Goal: Transaction & Acquisition: Purchase product/service

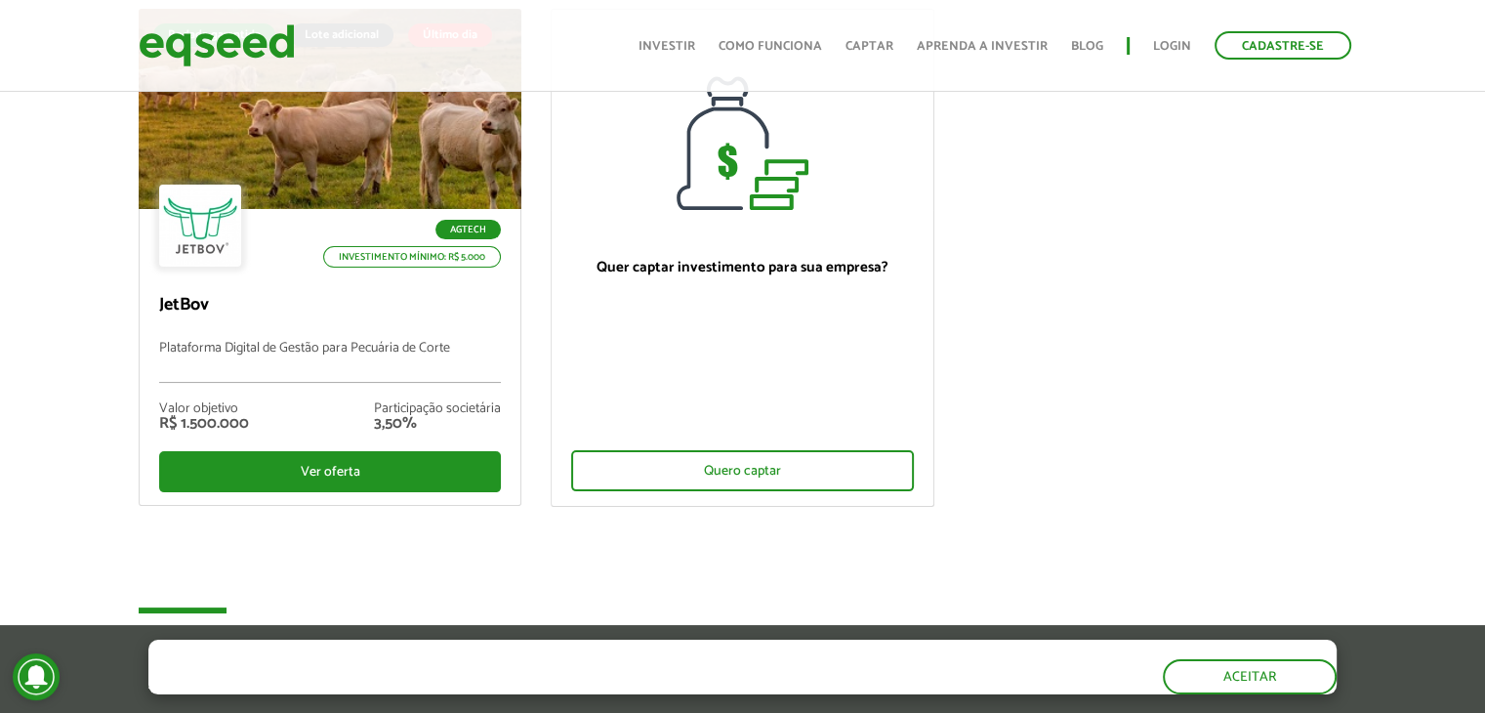
scroll to position [98, 0]
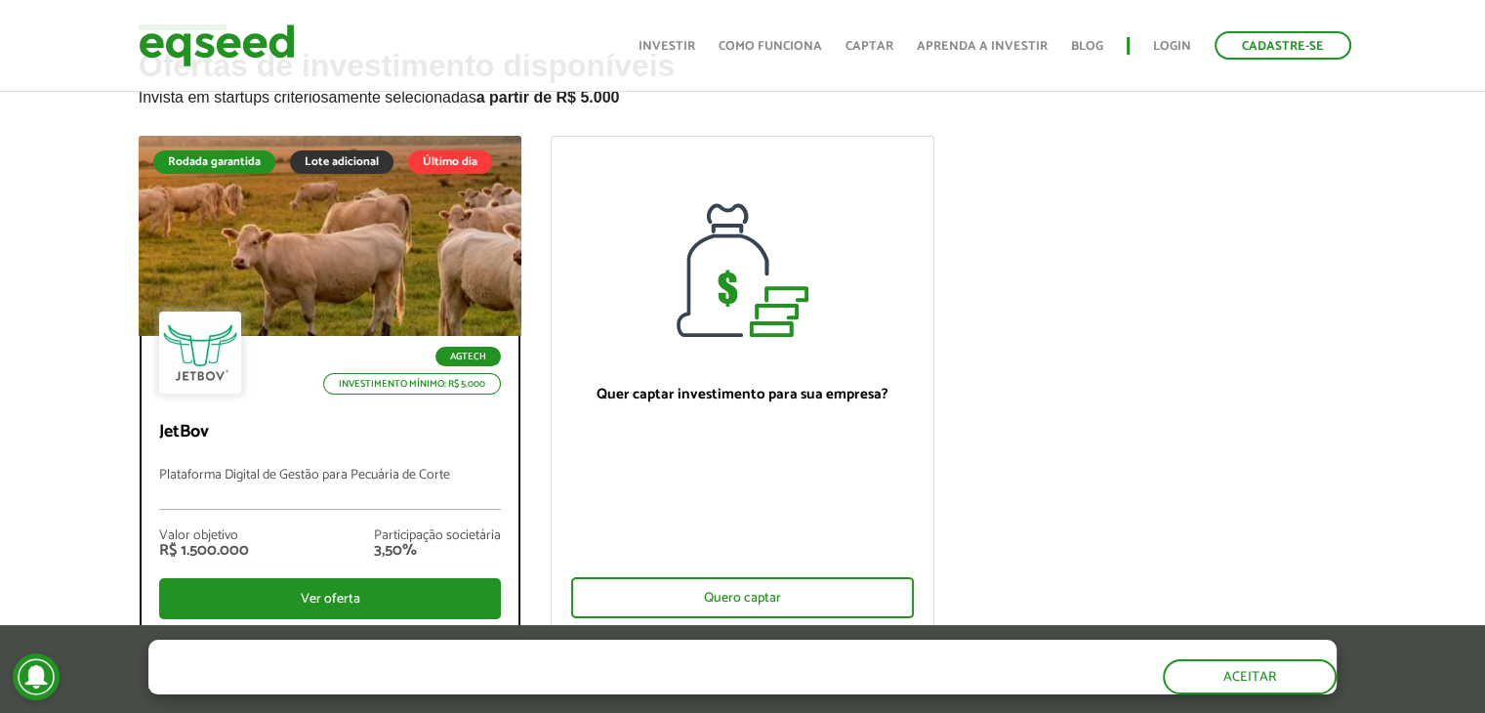
click at [356, 238] on div at bounding box center [330, 236] width 460 height 240
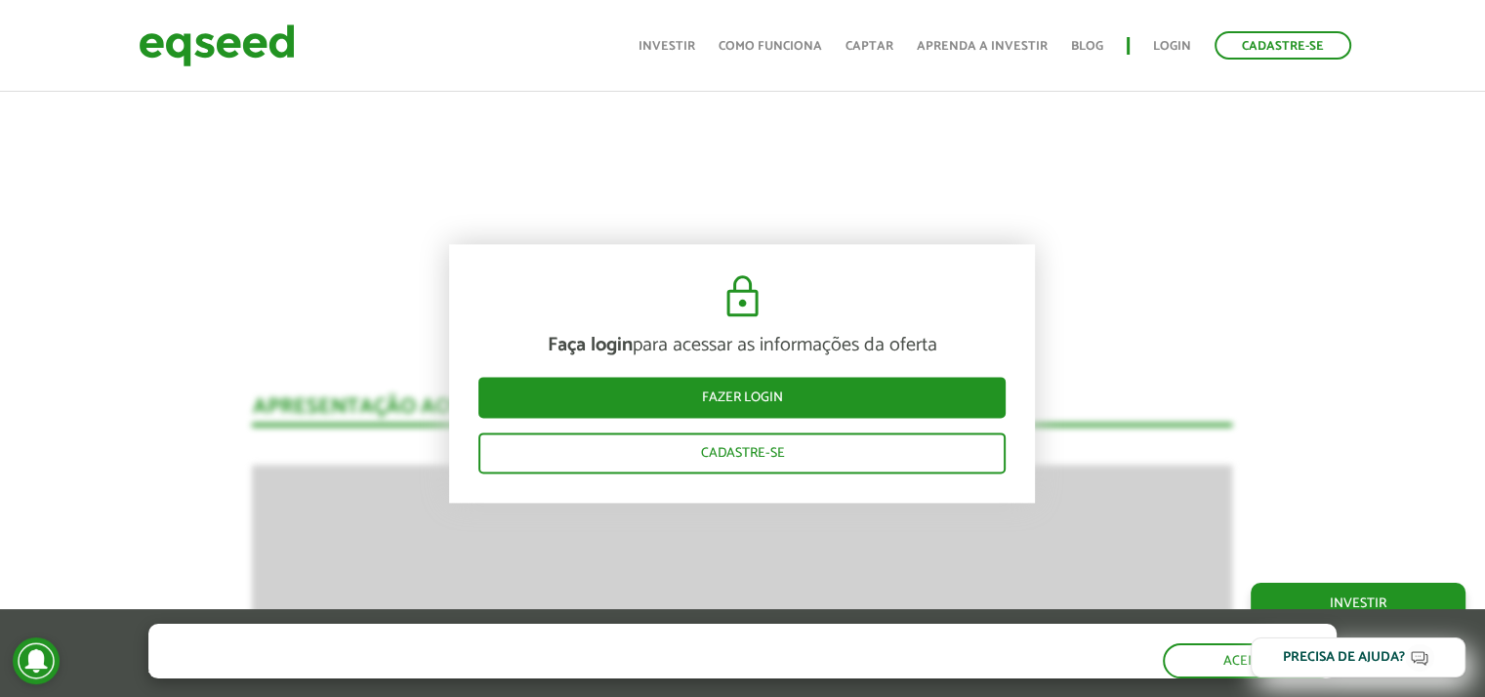
scroll to position [2335, 0]
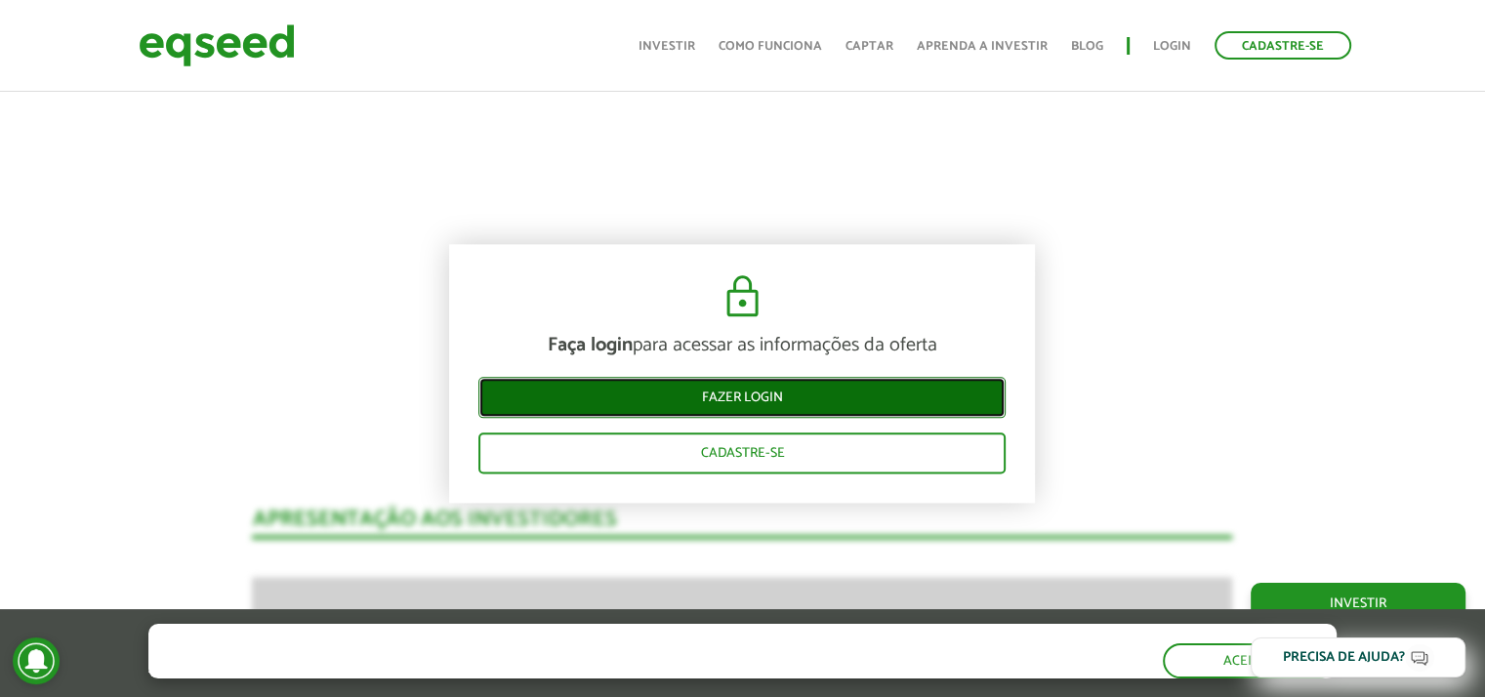
click at [697, 396] on link "Fazer login" at bounding box center [741, 397] width 527 height 41
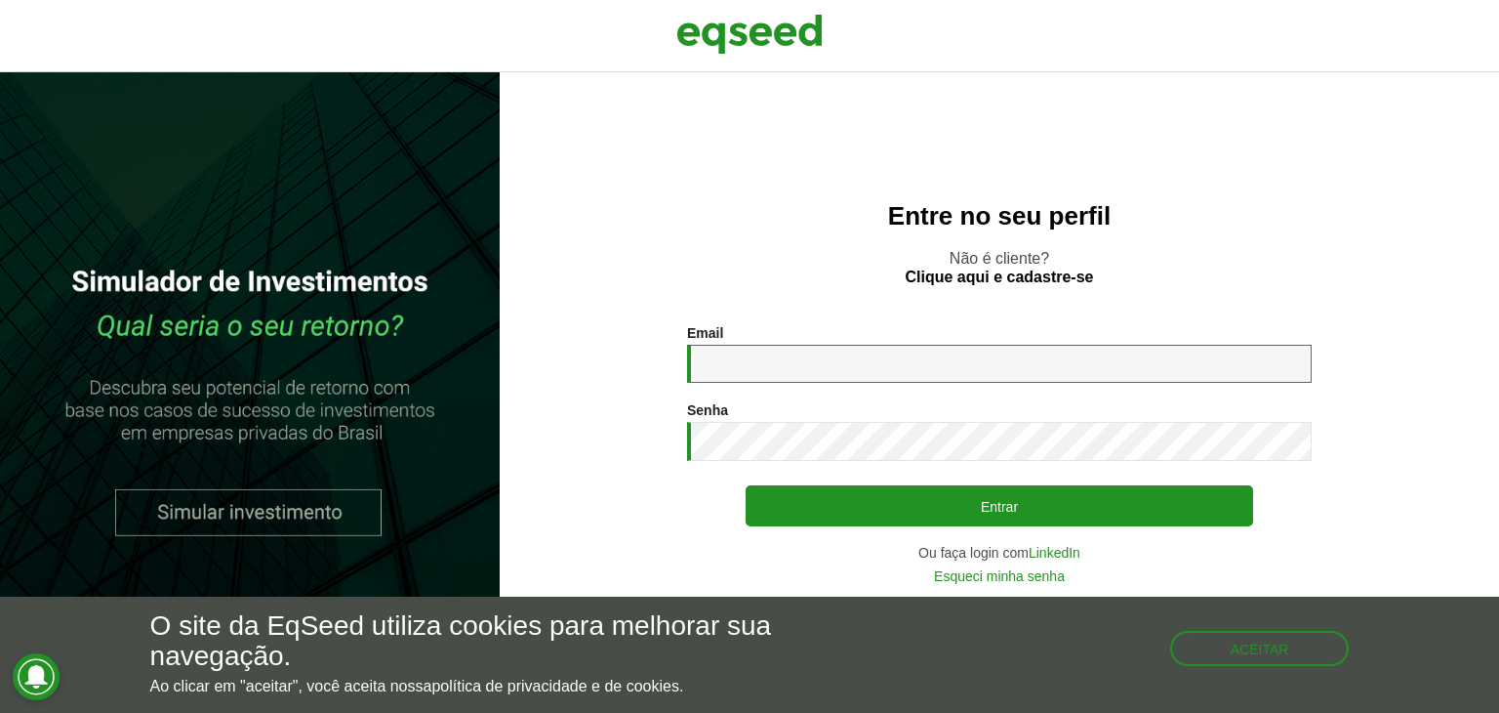
click at [721, 356] on input "Email *" at bounding box center [999, 364] width 625 height 38
type input "**********"
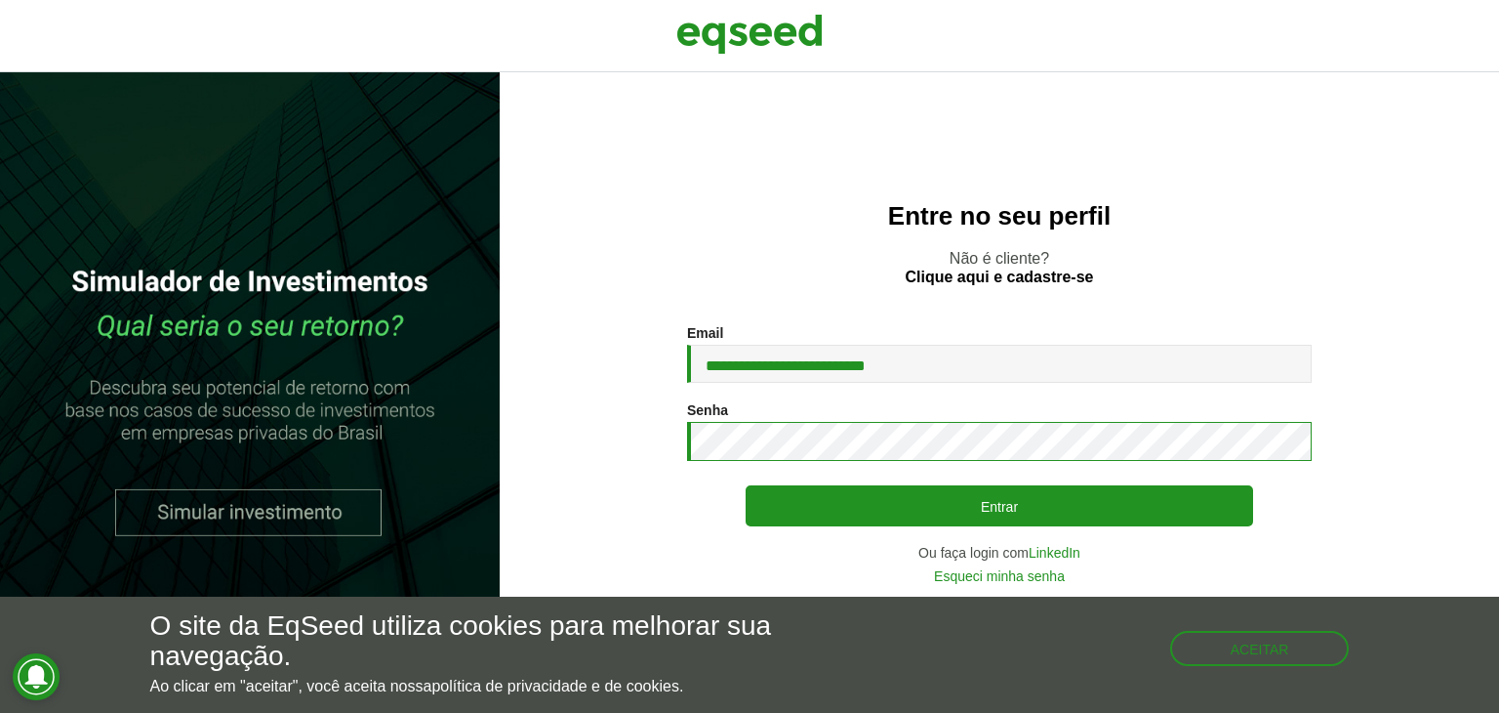
click at [746, 485] on button "Entrar" at bounding box center [1000, 505] width 508 height 41
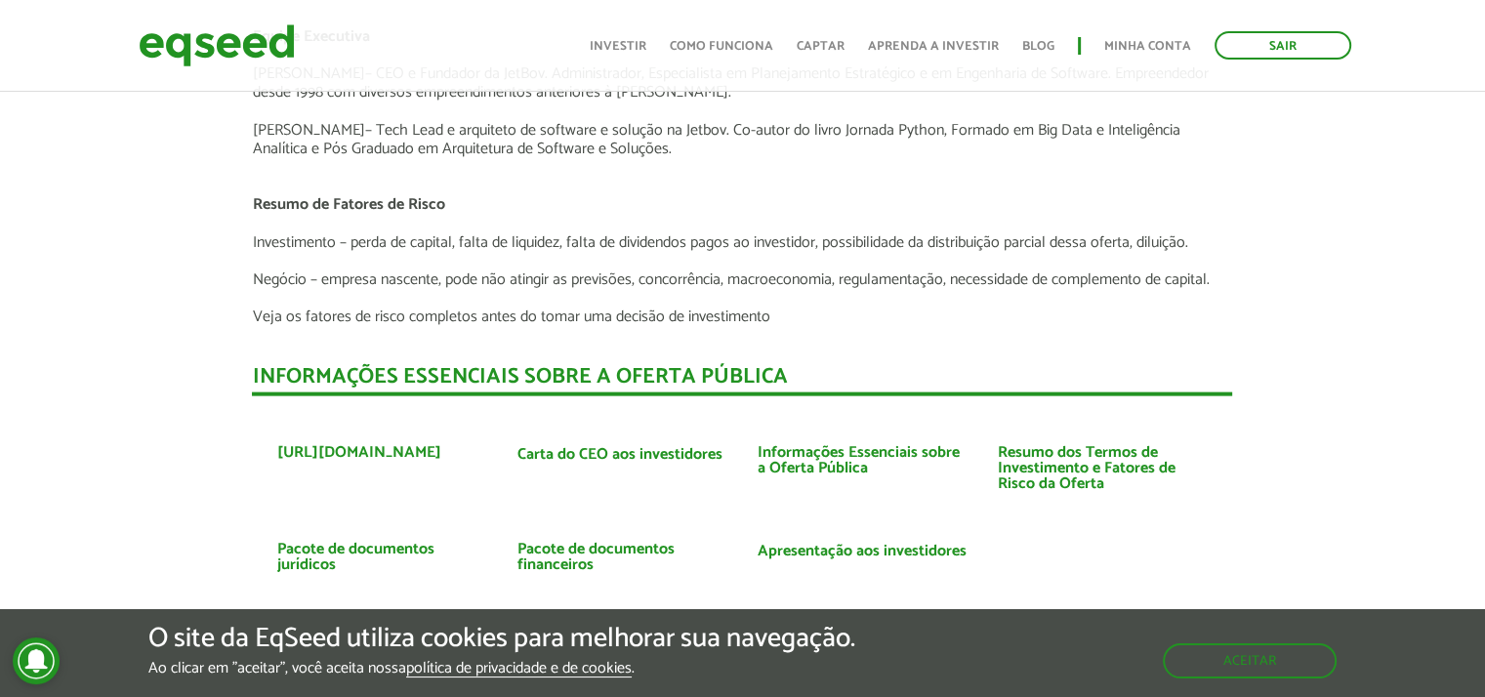
scroll to position [4085, 0]
